Goal: Task Accomplishment & Management: Use online tool/utility

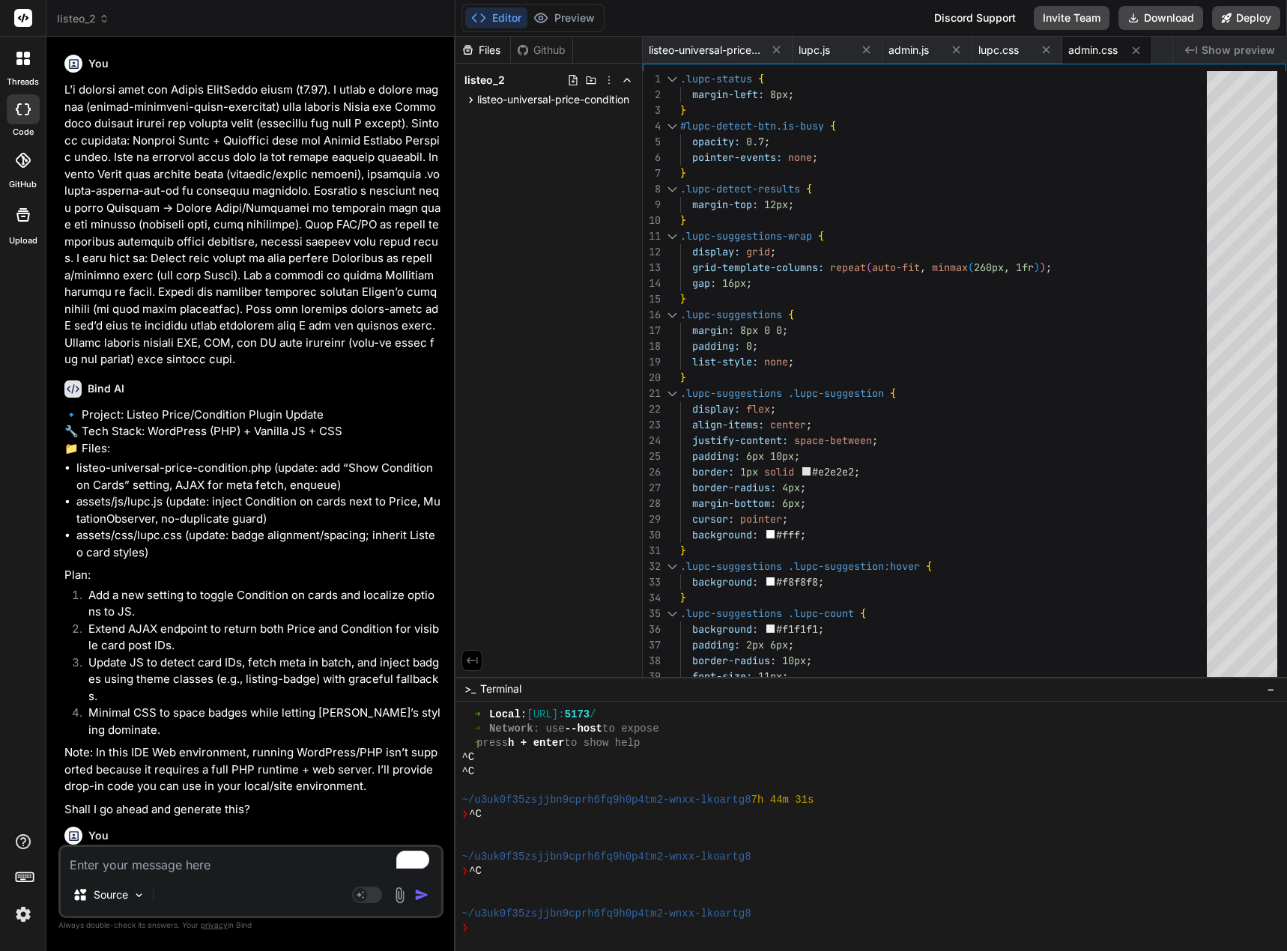
click at [145, 866] on textarea "To enrich screen reader interactions, please activate Accessibility in Grammarl…" at bounding box center [251, 860] width 380 height 27
paste textarea "ok no can you ensure that the 1003 or any other number entered there is shown o…"
type textarea "ok no can you ensure that the 1003 or any other number entered there is shown o…"
type textarea "x"
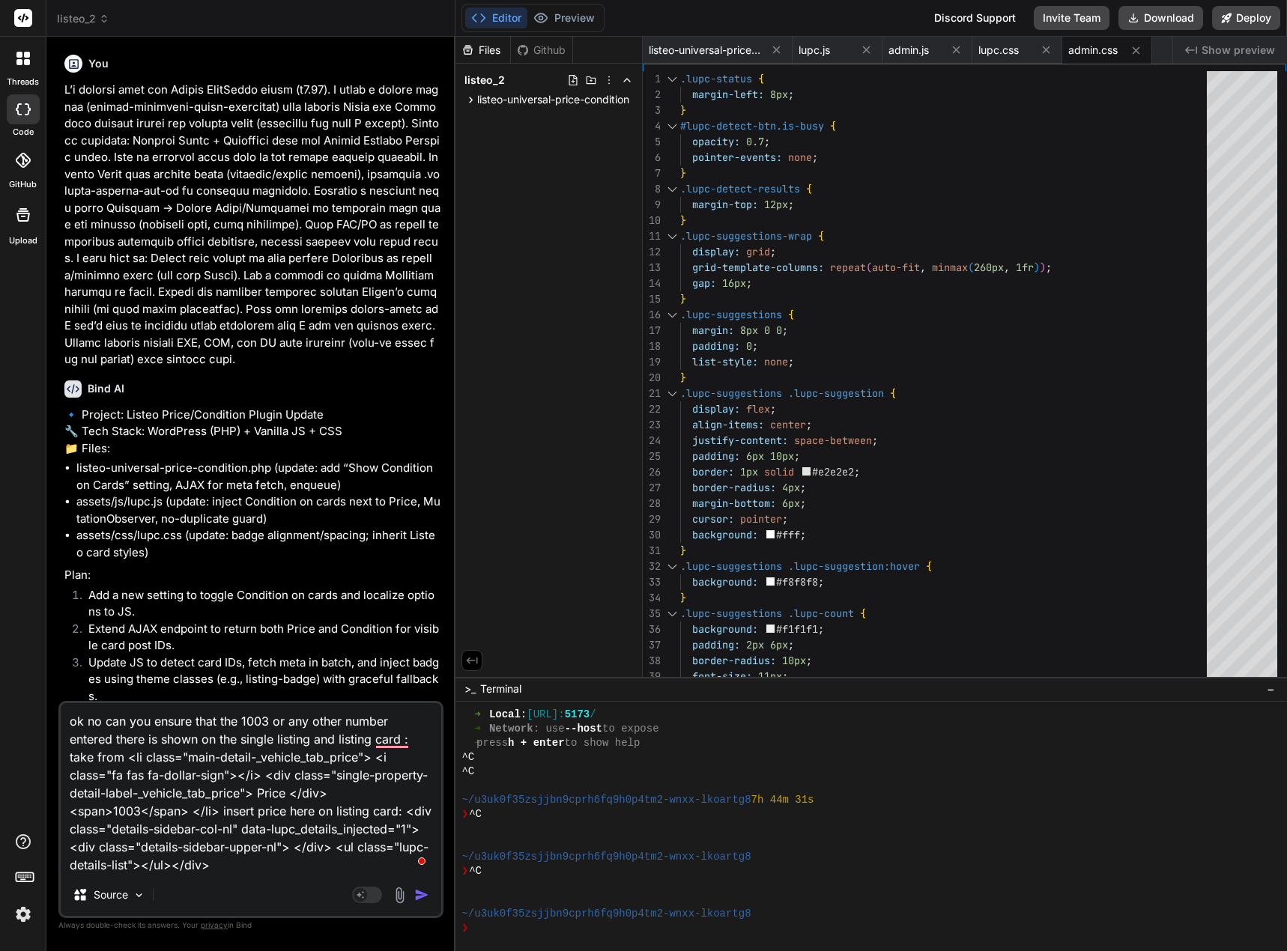
type textarea "ok no can you ensure that the 1003 or any other number entered there is shown o…"
click at [417, 892] on img "button" at bounding box center [421, 894] width 15 height 15
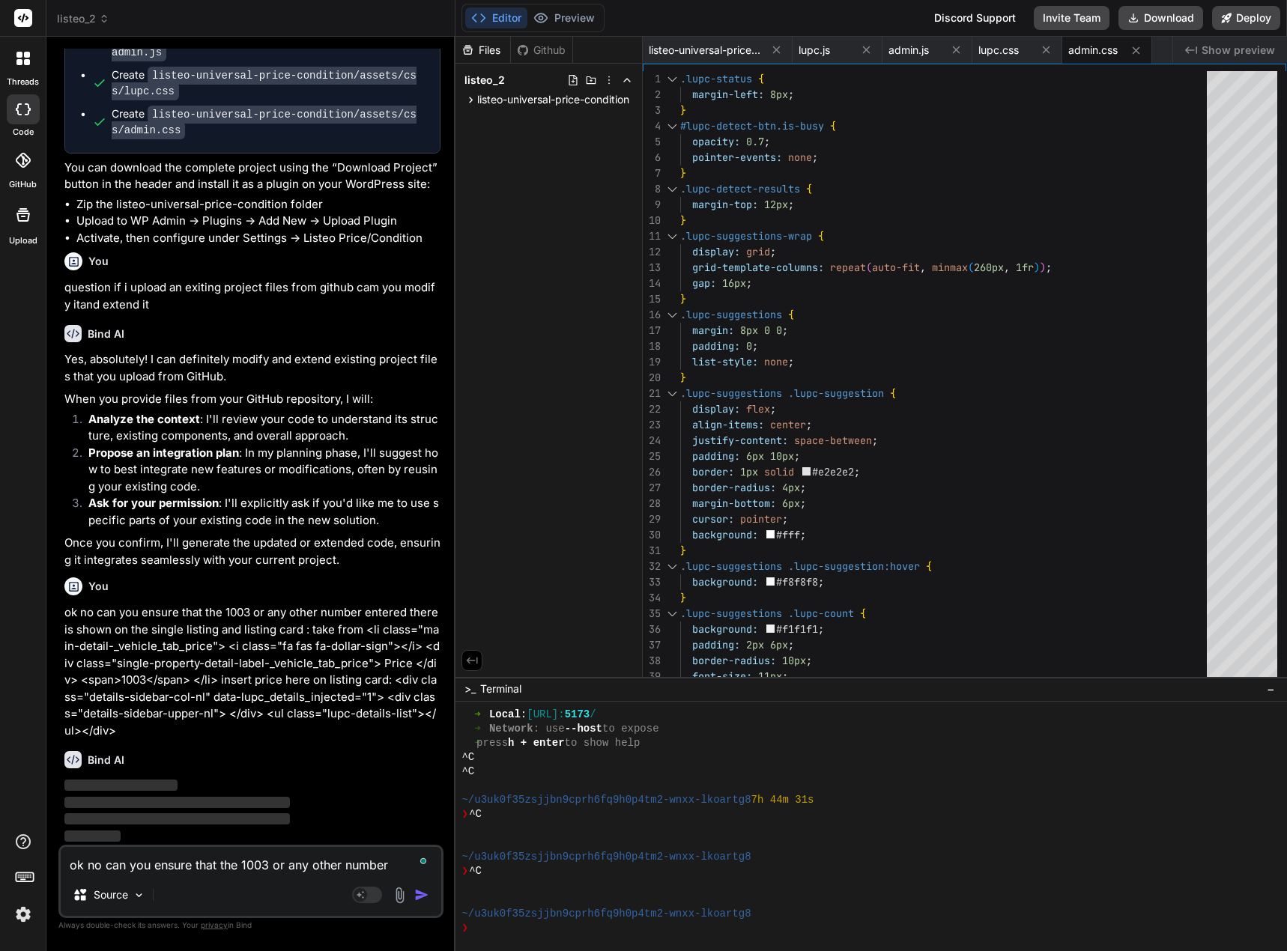
scroll to position [1179, 0]
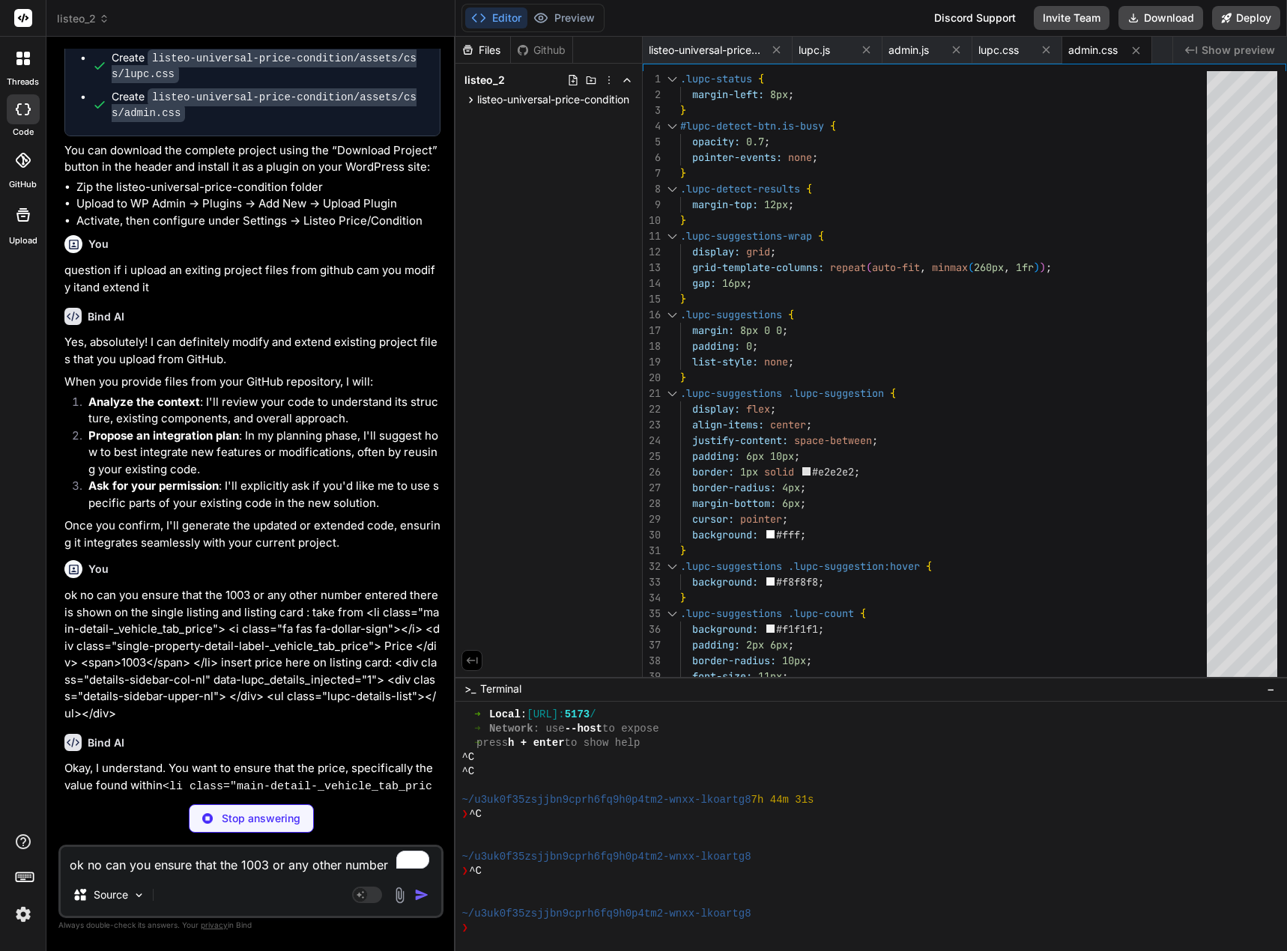
type textarea "x"
type textarea "} onDomLoaded(() => { scanAndInjectCards(document); injectSingleTitlePill(docum…"
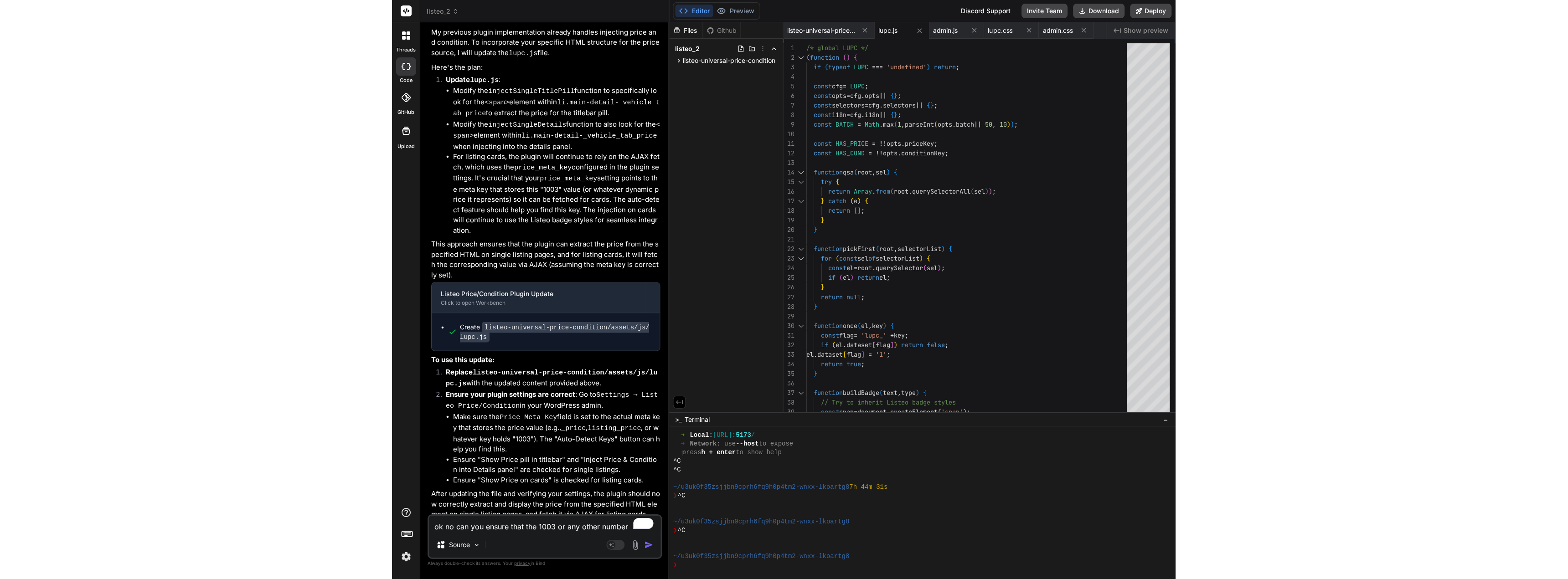
scroll to position [1211, 0]
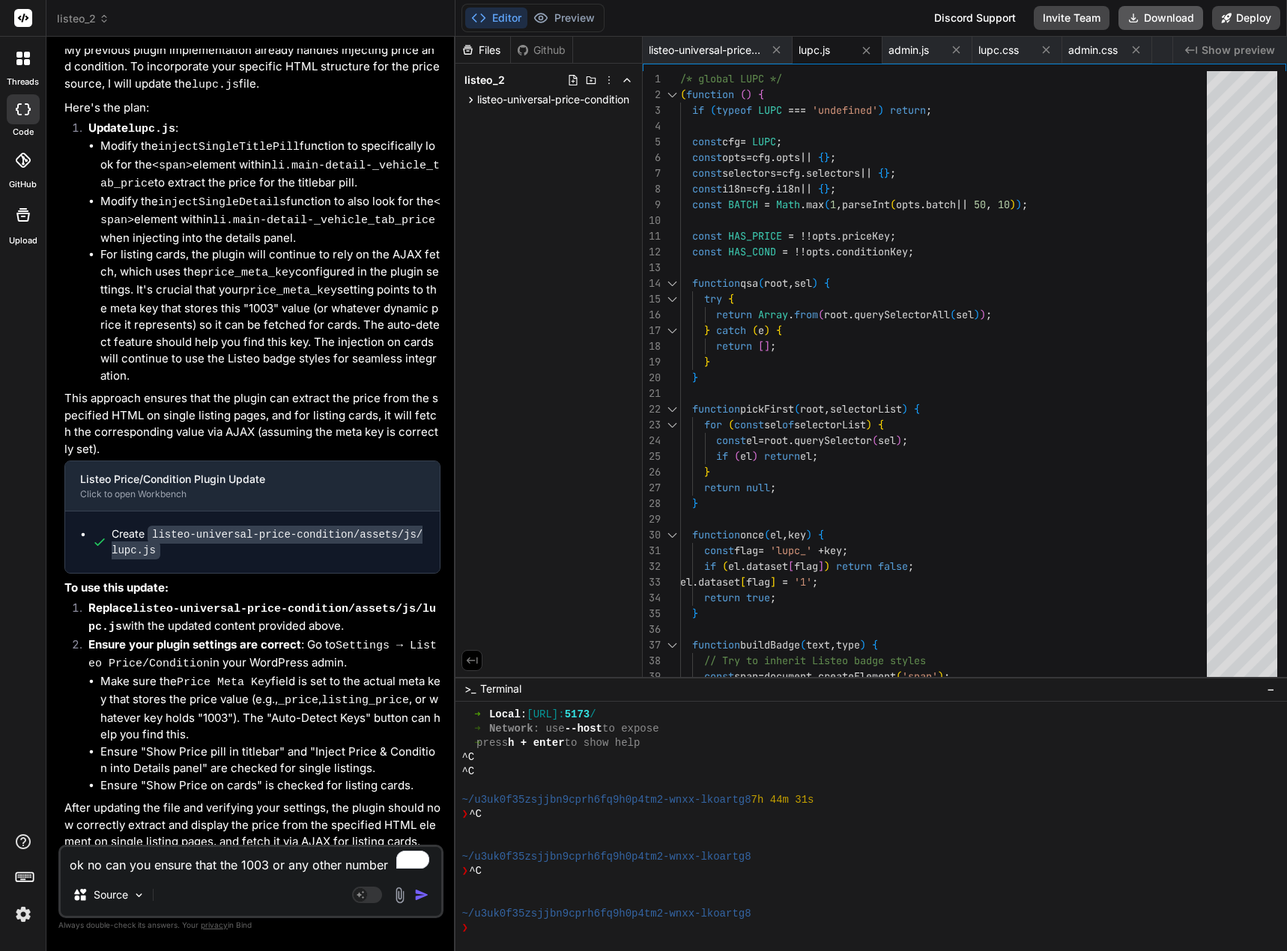
click at [1155, 10] on button "Download" at bounding box center [1160, 18] width 85 height 24
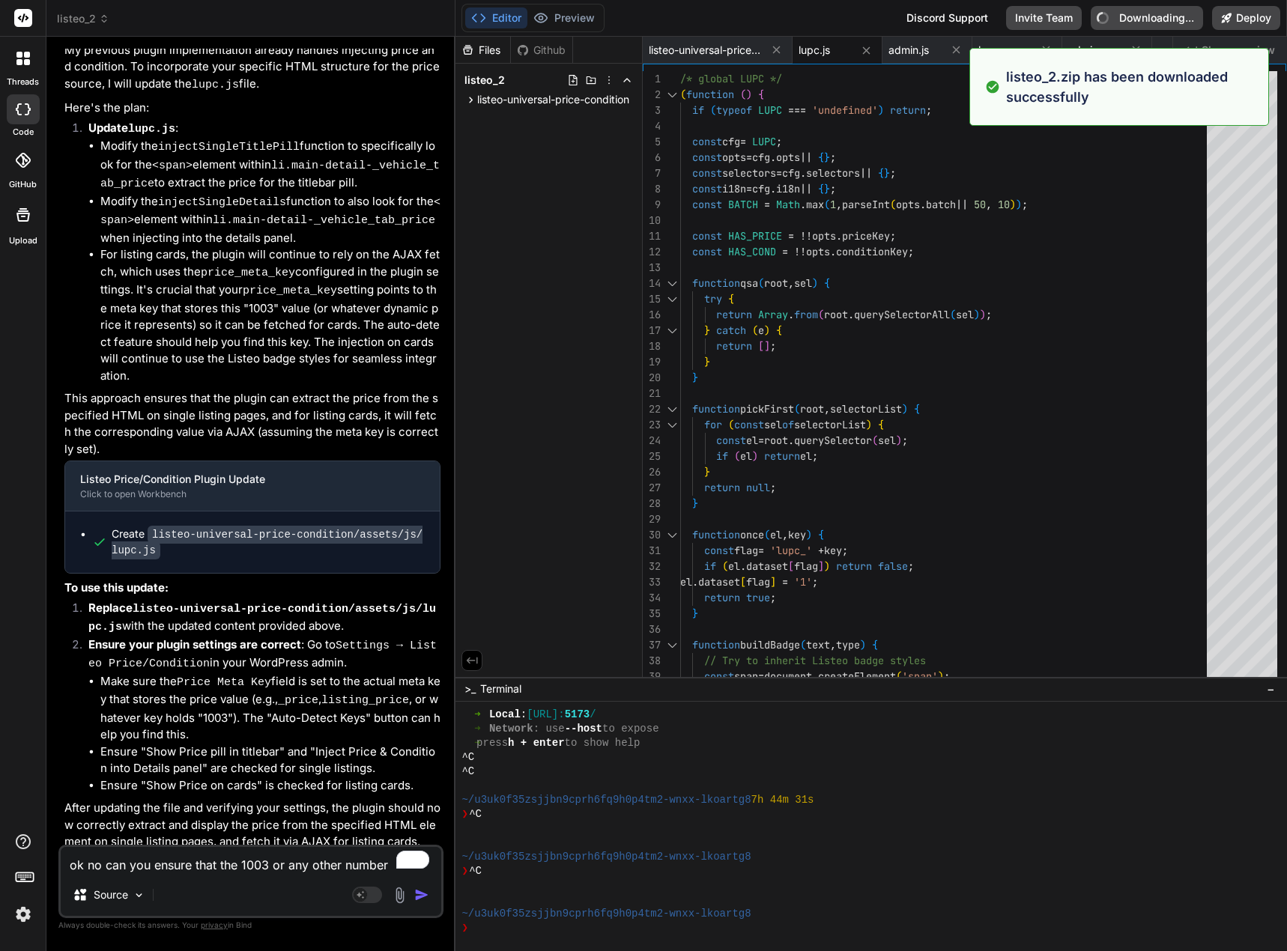
type textarea "x"
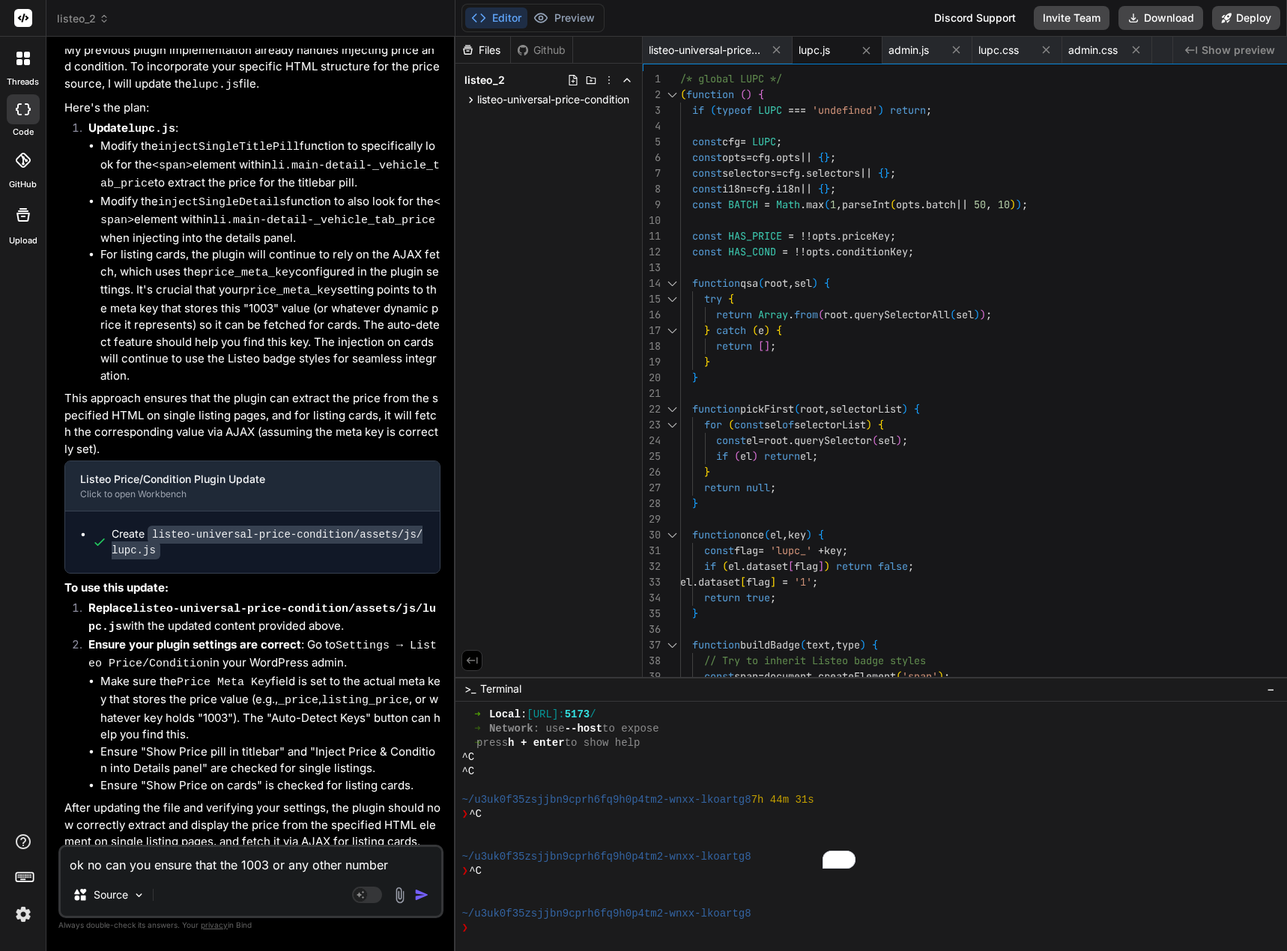
type textarea "x"
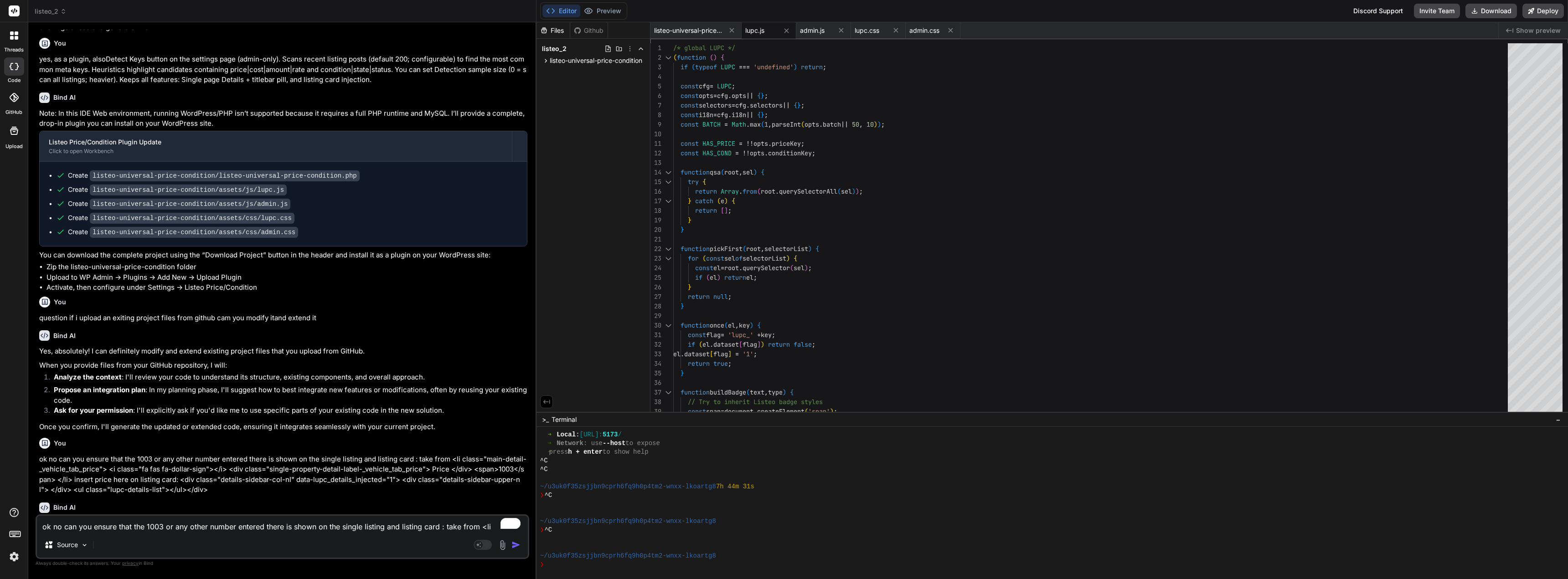
scroll to position [0, 0]
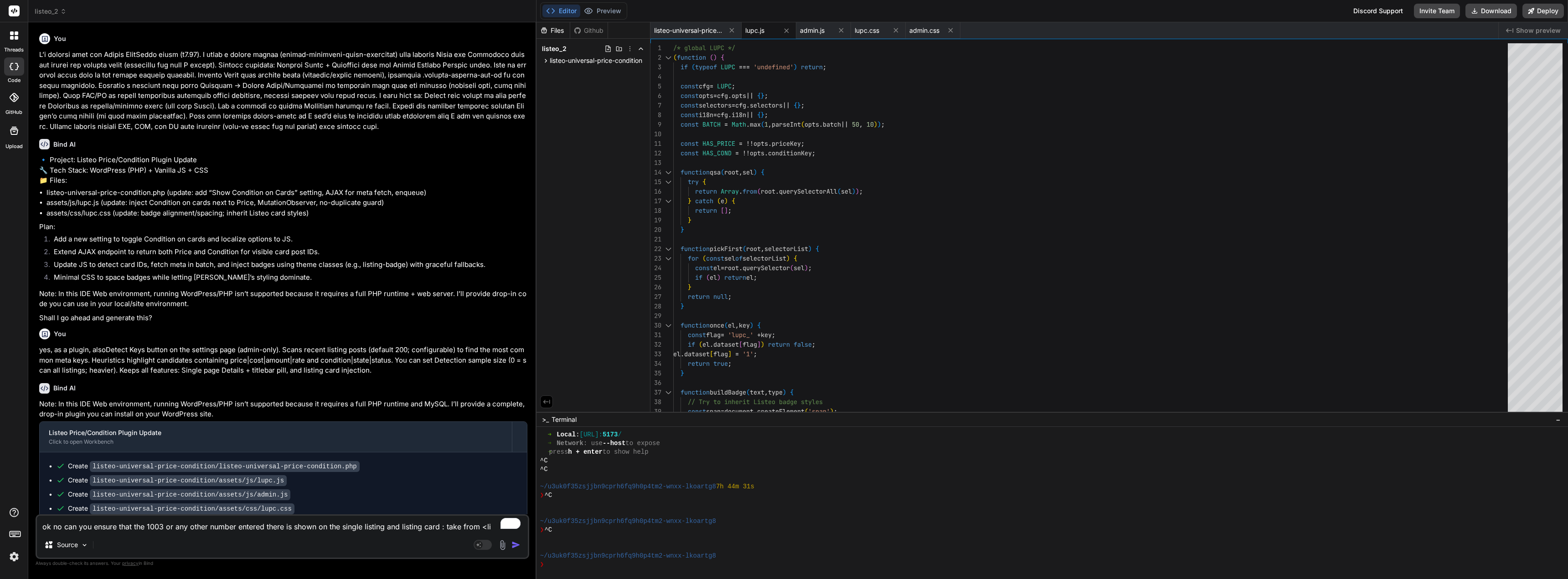
click at [59, 10] on span "listeo_2" at bounding box center [51, 11] width 32 height 9
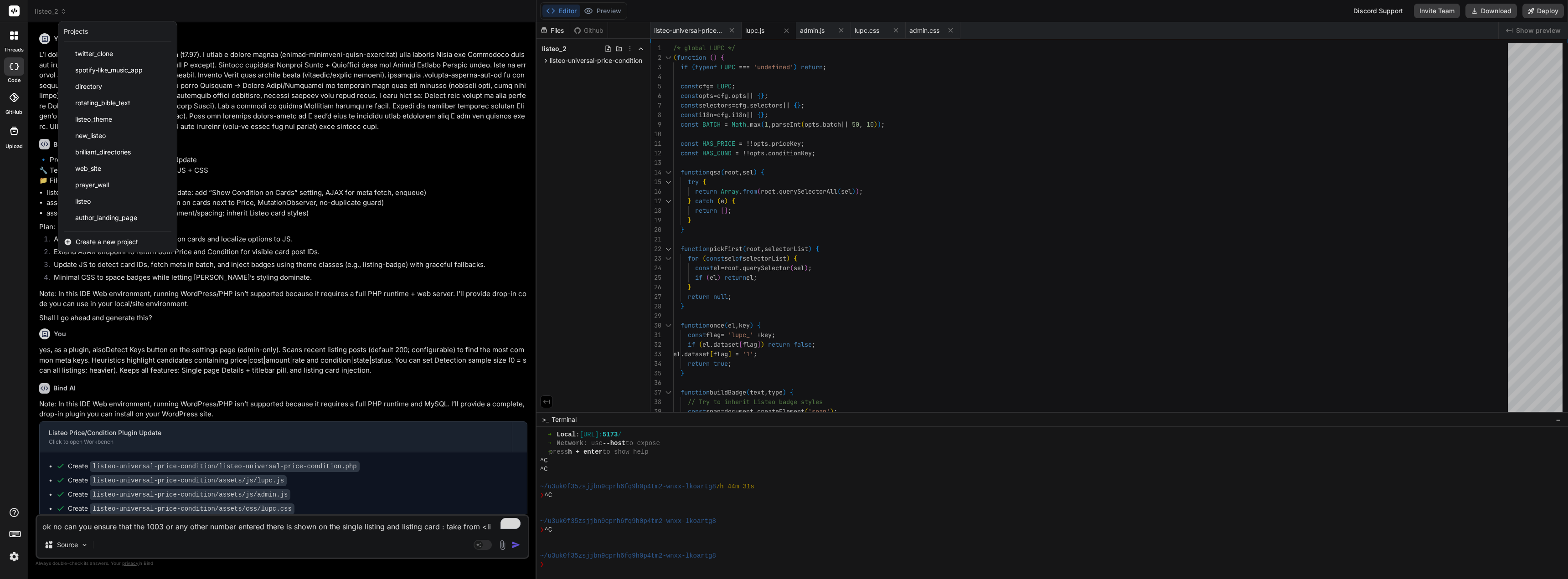
click at [89, 240] on span "Create a new project" at bounding box center [107, 241] width 63 height 9
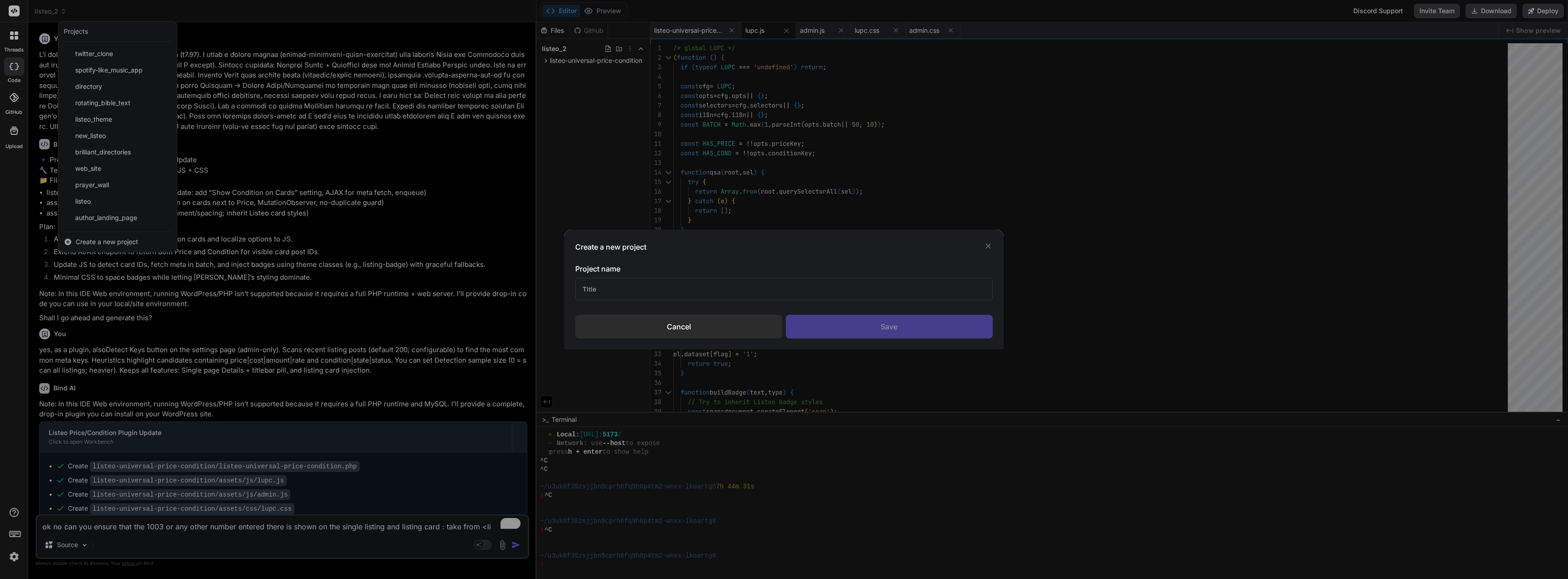
drag, startPoint x: 600, startPoint y: 289, endPoint x: 607, endPoint y: 286, distance: 7.6
click at [601, 288] on input "text" at bounding box center [783, 289] width 417 height 23
type input "New project"
click at [783, 324] on div "Save" at bounding box center [889, 326] width 207 height 24
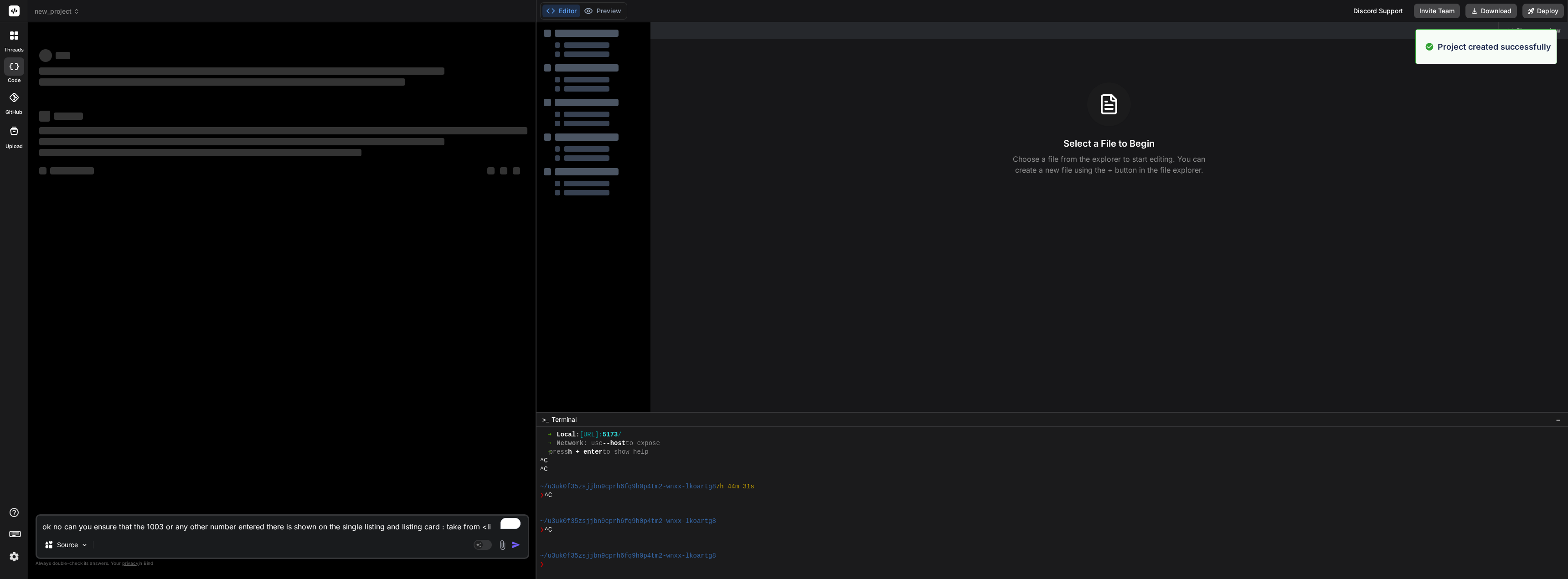
scroll to position [753, 0]
type textarea "x"
